Goal: Check status: Check status

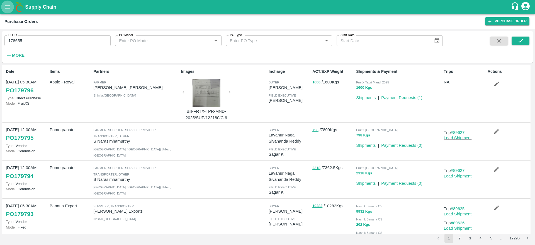
click at [3, 4] on button "open drawer" at bounding box center [7, 7] width 13 height 13
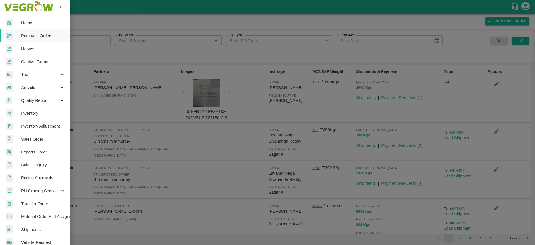
click at [48, 117] on link "Inventory" at bounding box center [35, 113] width 70 height 13
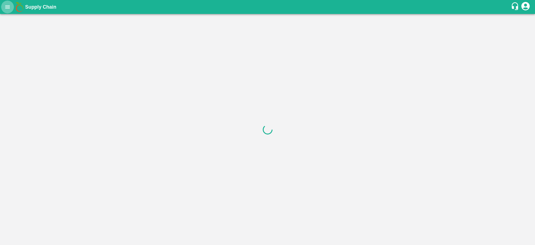
click at [7, 8] on icon "open drawer" at bounding box center [7, 6] width 5 height 3
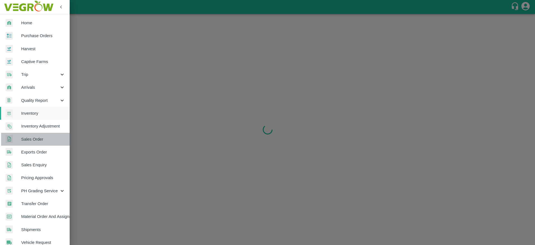
click at [43, 140] on span "Sales Order" at bounding box center [43, 139] width 44 height 6
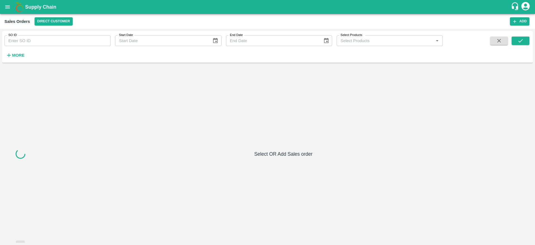
click at [81, 44] on input "SO ID" at bounding box center [57, 40] width 106 height 11
paste input "603968"
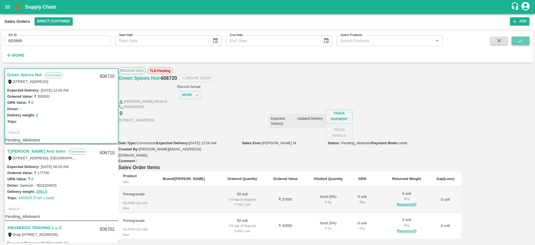
click at [519, 42] on icon "submit" at bounding box center [520, 40] width 4 height 3
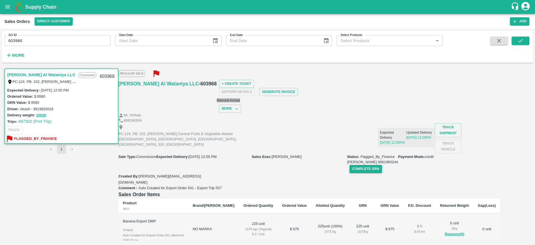
click at [240, 98] on button "Record Arrival" at bounding box center [228, 100] width 23 height 4
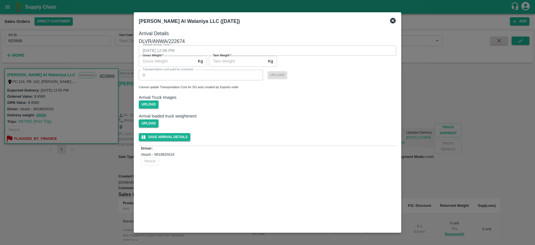
click at [450, 100] on div at bounding box center [267, 122] width 535 height 245
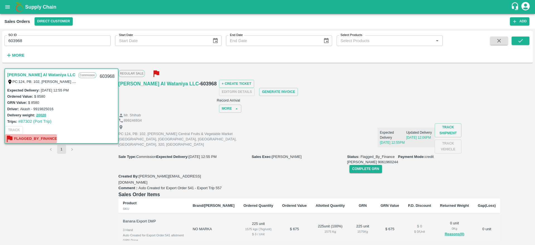
click at [57, 135] on b "Flagged_By_Finance" at bounding box center [35, 138] width 43 height 6
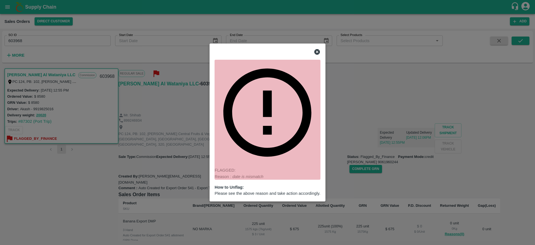
click at [374, 137] on div at bounding box center [267, 122] width 535 height 245
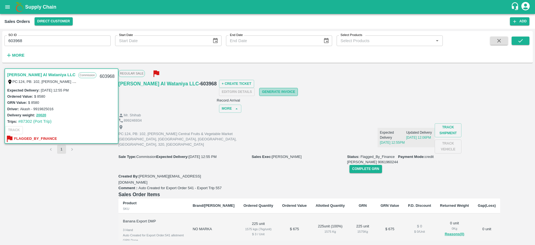
click at [298, 90] on button "Generate Invoice" at bounding box center [278, 92] width 39 height 8
click at [240, 98] on button "Record Arrival" at bounding box center [228, 100] width 23 height 4
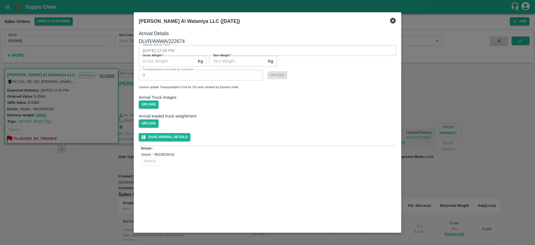
click at [454, 119] on div at bounding box center [267, 122] width 535 height 245
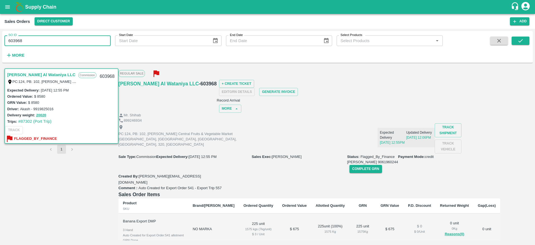
drag, startPoint x: 27, startPoint y: 43, endPoint x: 0, endPoint y: 47, distance: 27.7
click at [0, 47] on div "SO ID 603968 SO ID Start Date Start Date End Date End Date Select Products Sele…" at bounding box center [267, 137] width 535 height 216
paste input "text"
type input "606029"
click at [516, 40] on button "submit" at bounding box center [521, 40] width 18 height 8
